Goal: Navigation & Orientation: Find specific page/section

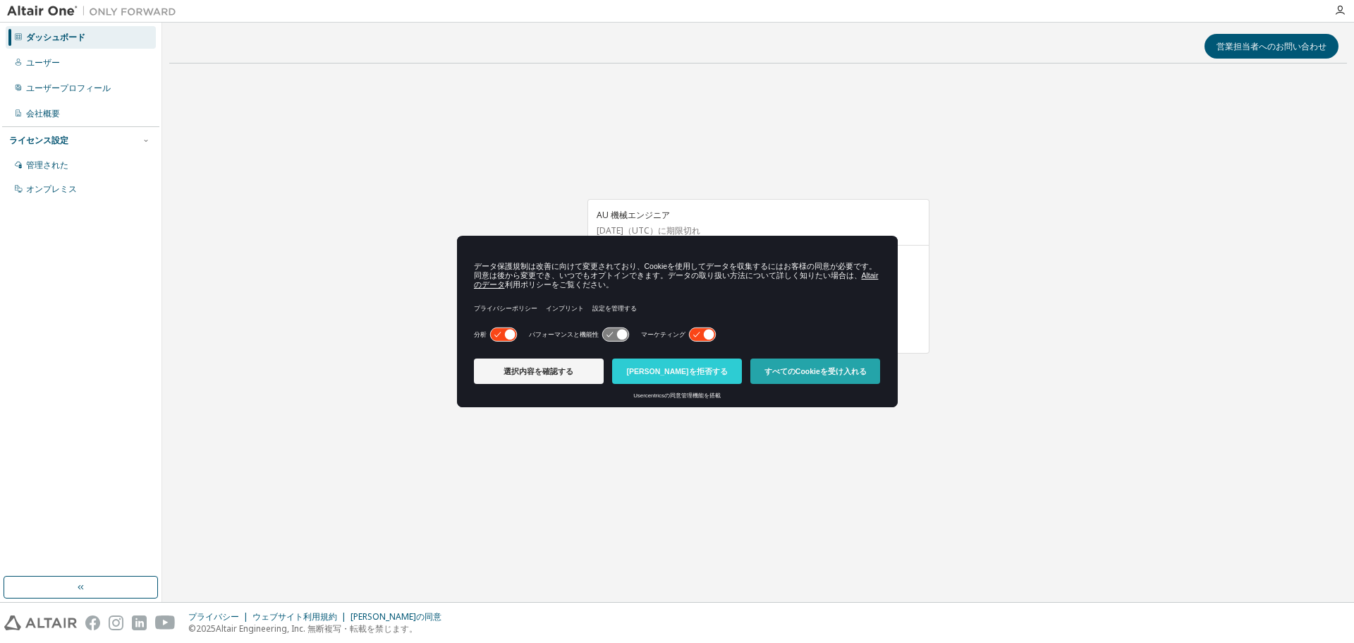
click at [821, 368] on font "すべてのCookieを受け入れる" at bounding box center [816, 371] width 102 height 8
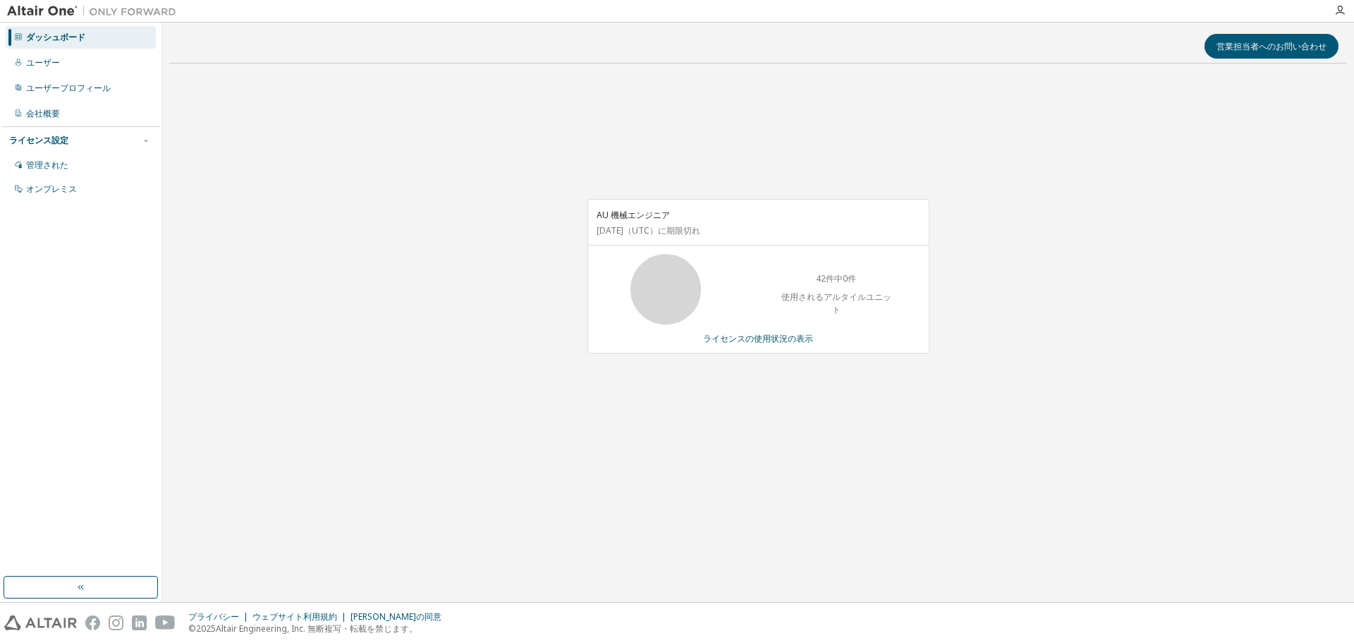
drag, startPoint x: 1109, startPoint y: 447, endPoint x: 1106, endPoint y: 436, distance: 11.0
click at [1109, 446] on div "AU 機械エンジニア 2026年7月10日 （UTC） に期限切れ 42件中0件 使用されるアルタイルユニット ライセンスの使用状況の表示" at bounding box center [758, 284] width 1178 height 418
